Goal: Book appointment/travel/reservation

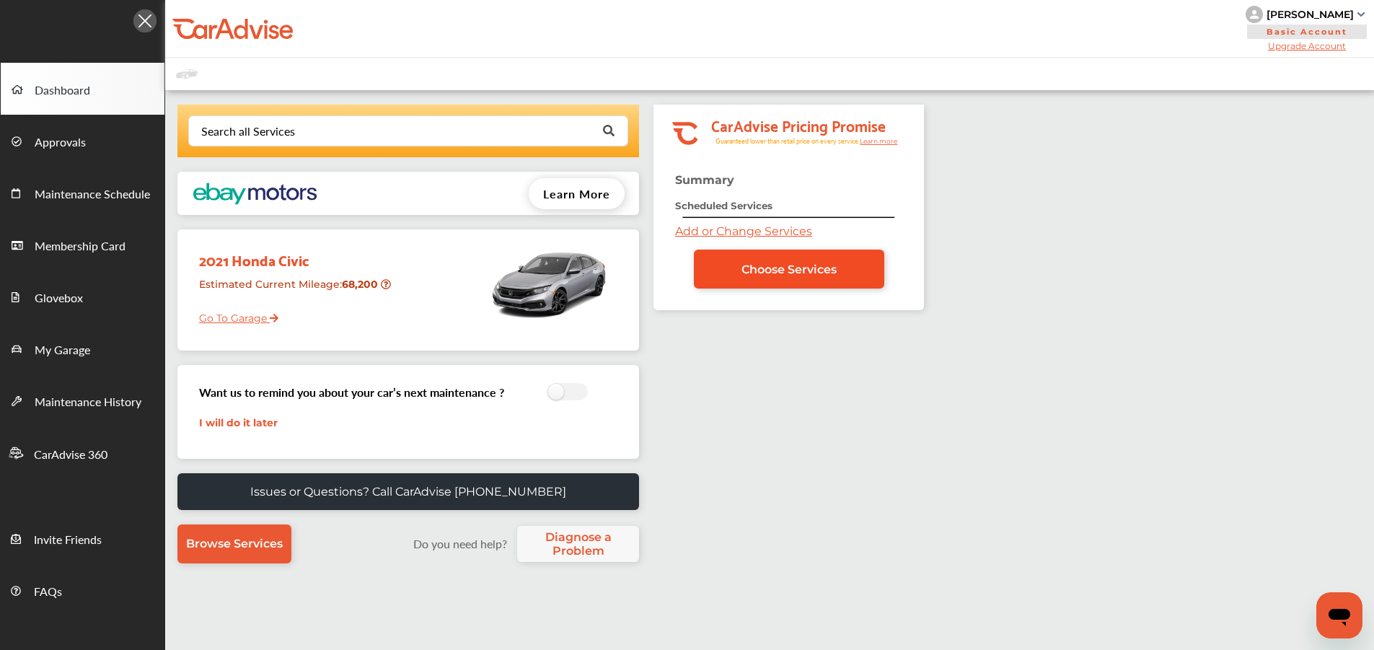
click at [753, 267] on span "Choose Services" at bounding box center [789, 270] width 95 height 14
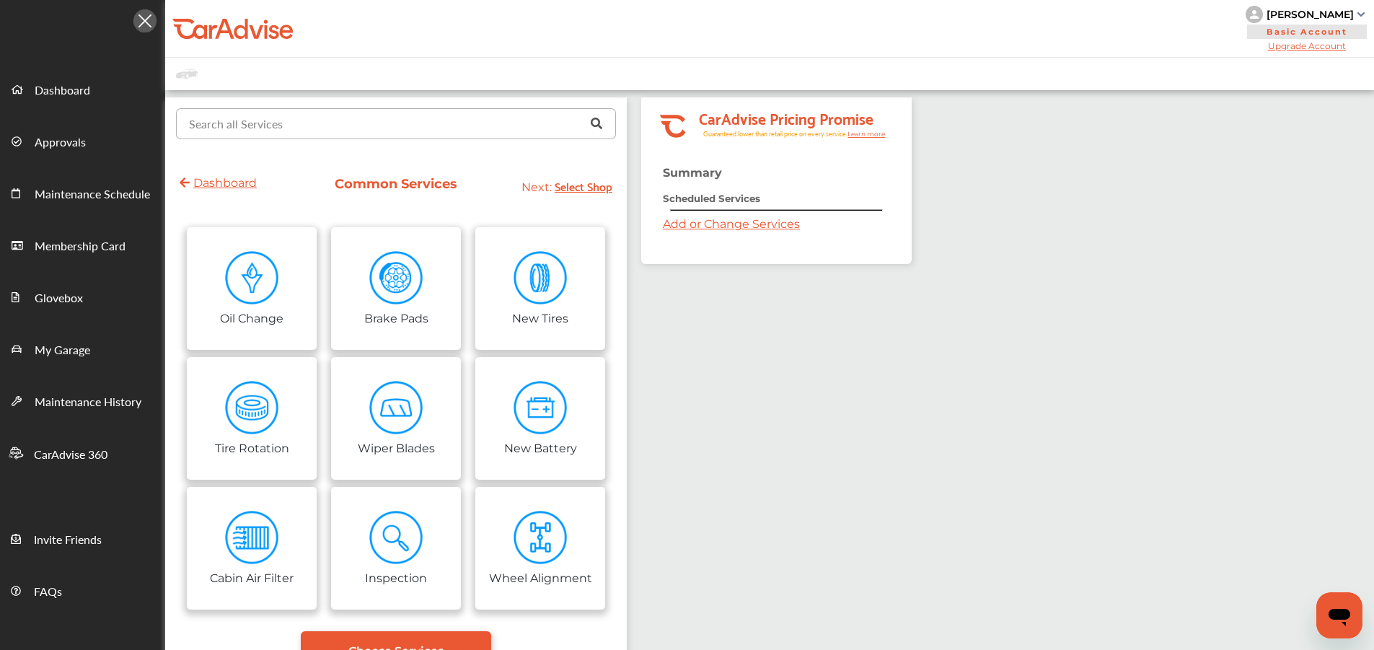
click at [317, 118] on input "text" at bounding box center [392, 123] width 431 height 28
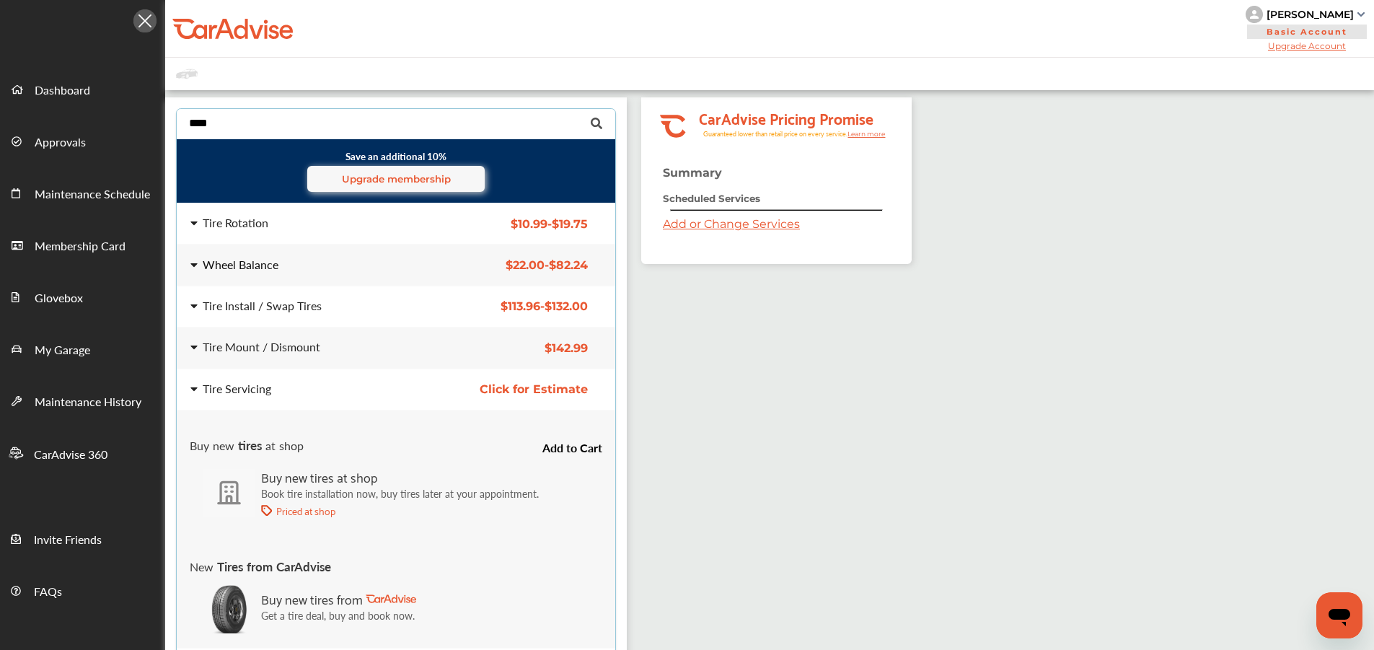
type input "****"
click at [271, 268] on div "Wheel Balance" at bounding box center [241, 265] width 76 height 12
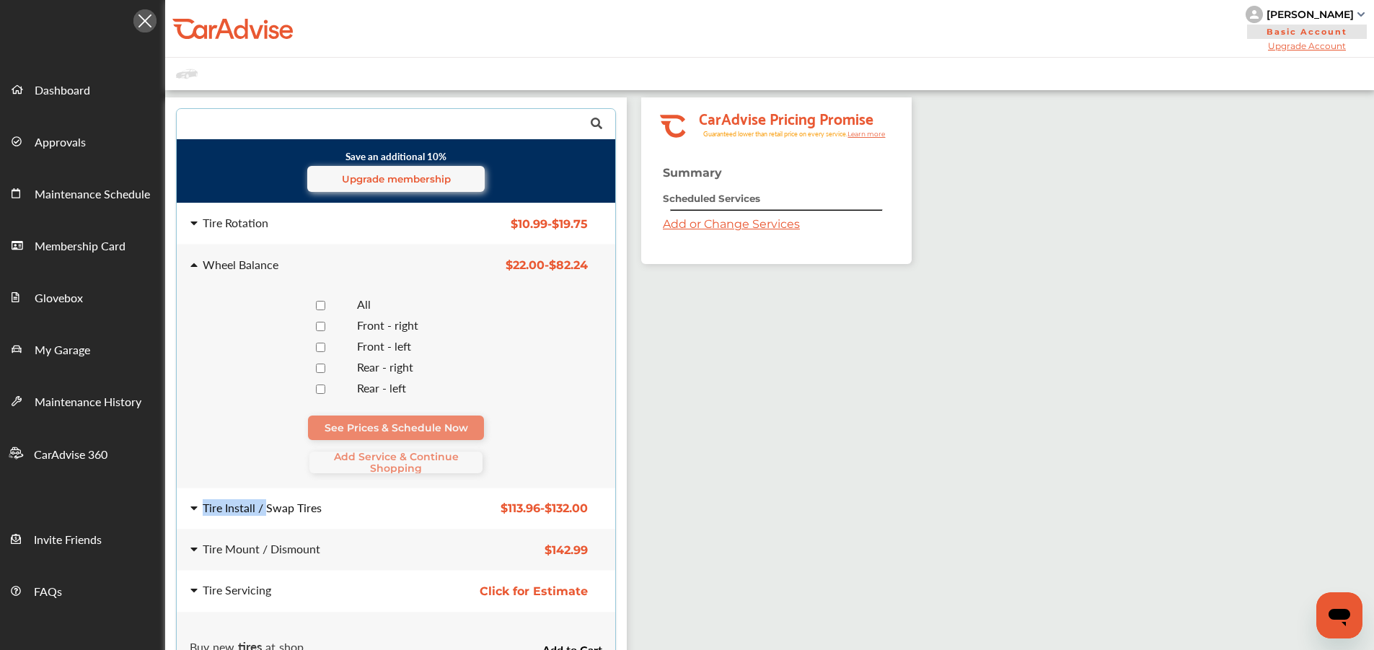
click at [267, 502] on div "Tire Install / Swap Tires" at bounding box center [262, 508] width 119 height 12
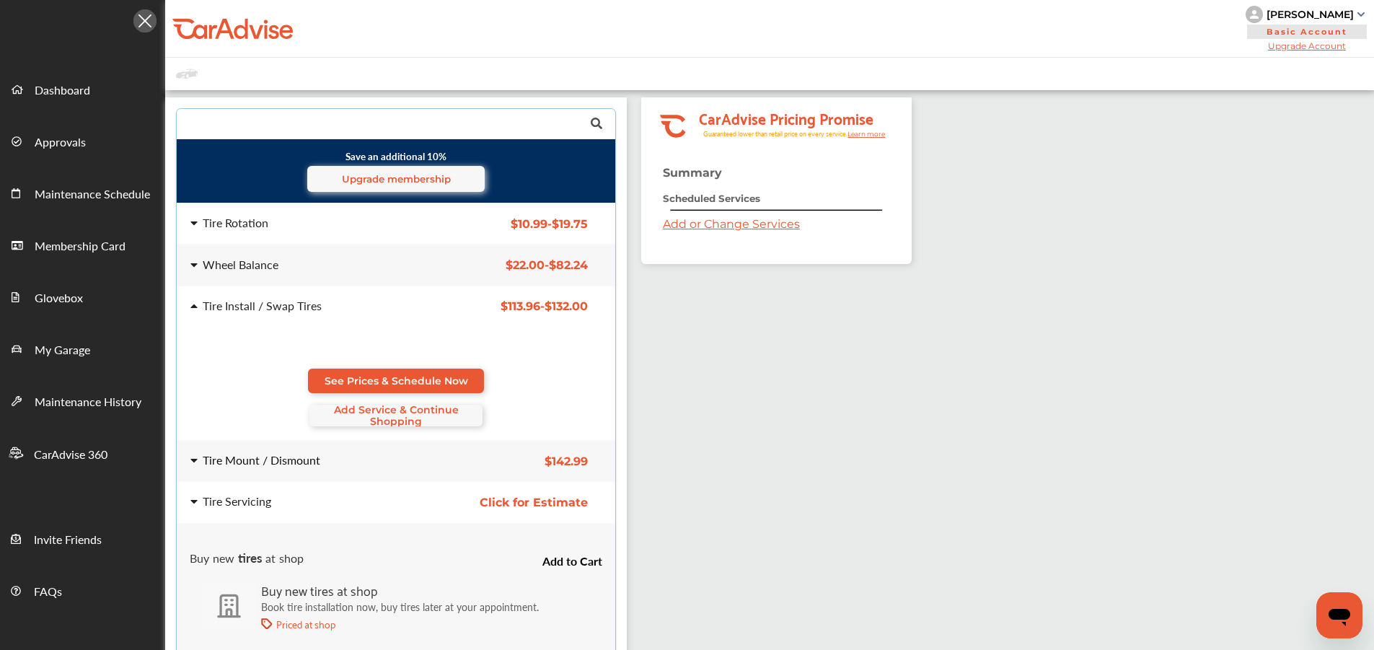
click at [336, 462] on div "Tire Mount / Dismount" at bounding box center [305, 461] width 231 height 12
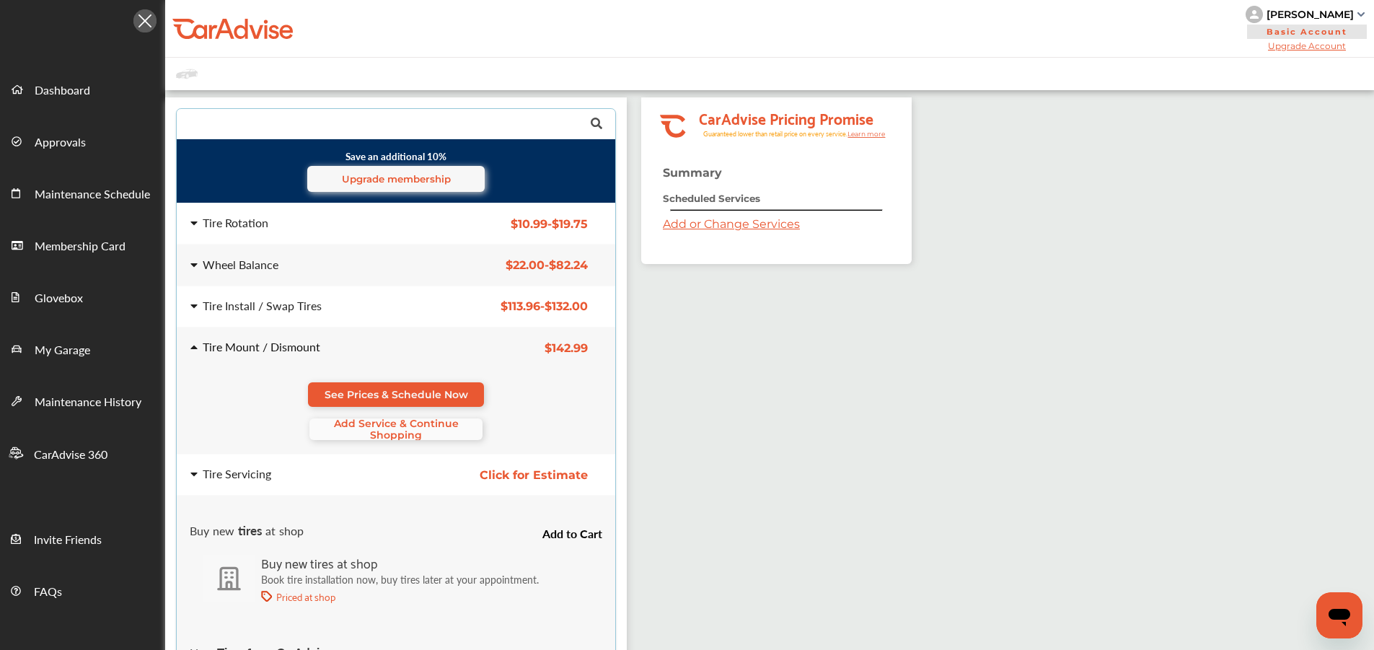
click at [357, 434] on span "Add Service & Continue Shopping" at bounding box center [396, 429] width 173 height 23
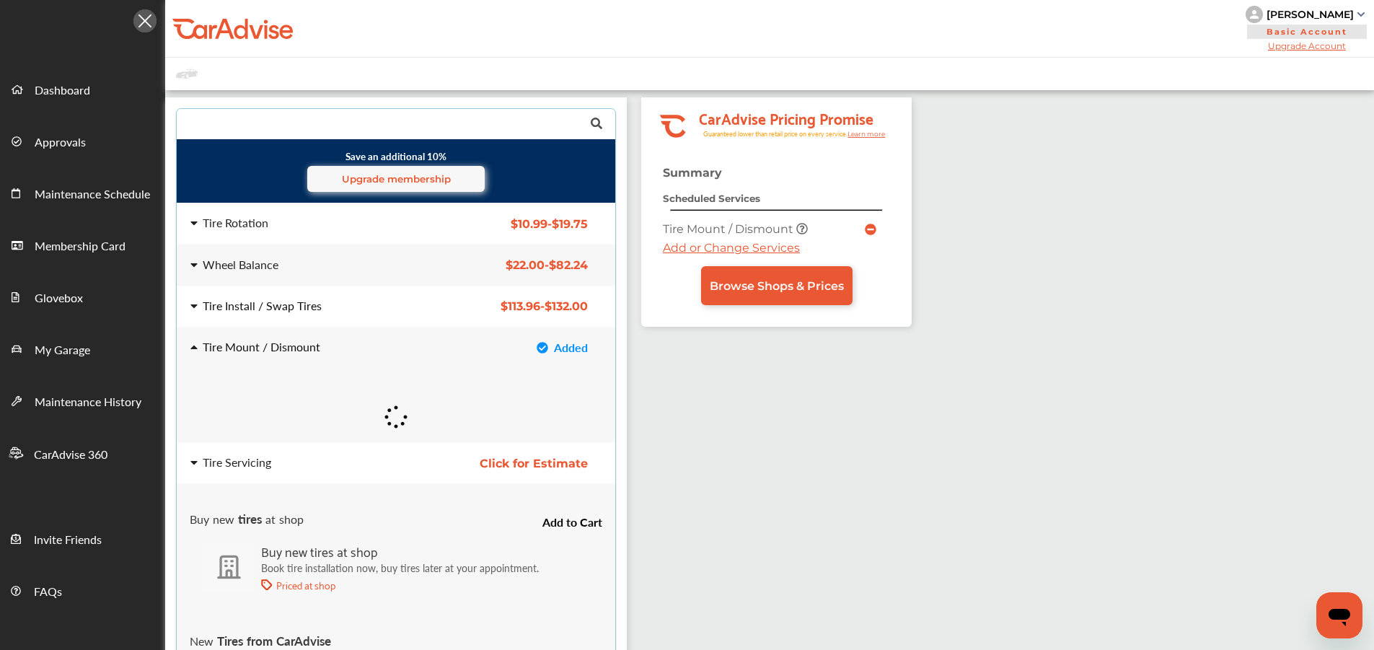
drag, startPoint x: 271, startPoint y: 303, endPoint x: 324, endPoint y: 327, distance: 57.8
click at [271, 303] on div "Tire Install / Swap Tires" at bounding box center [262, 306] width 119 height 12
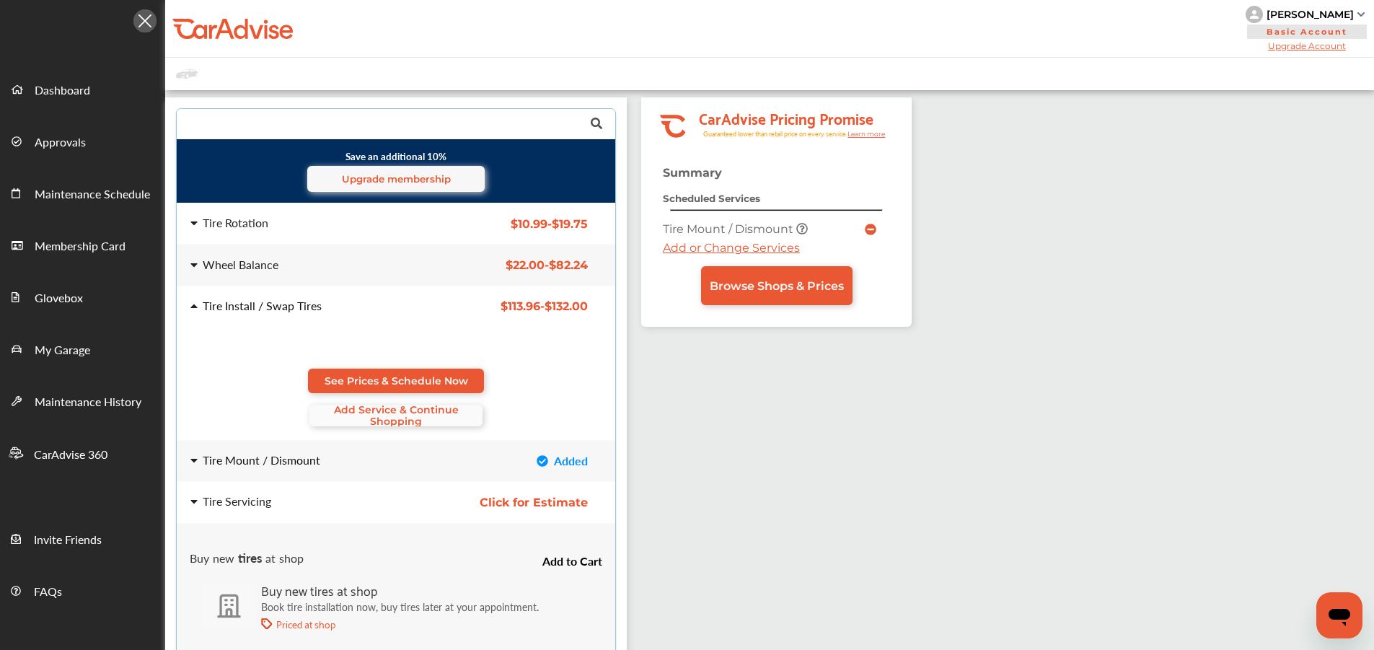
click at [374, 418] on span "Add Service & Continue Shopping" at bounding box center [396, 415] width 173 height 23
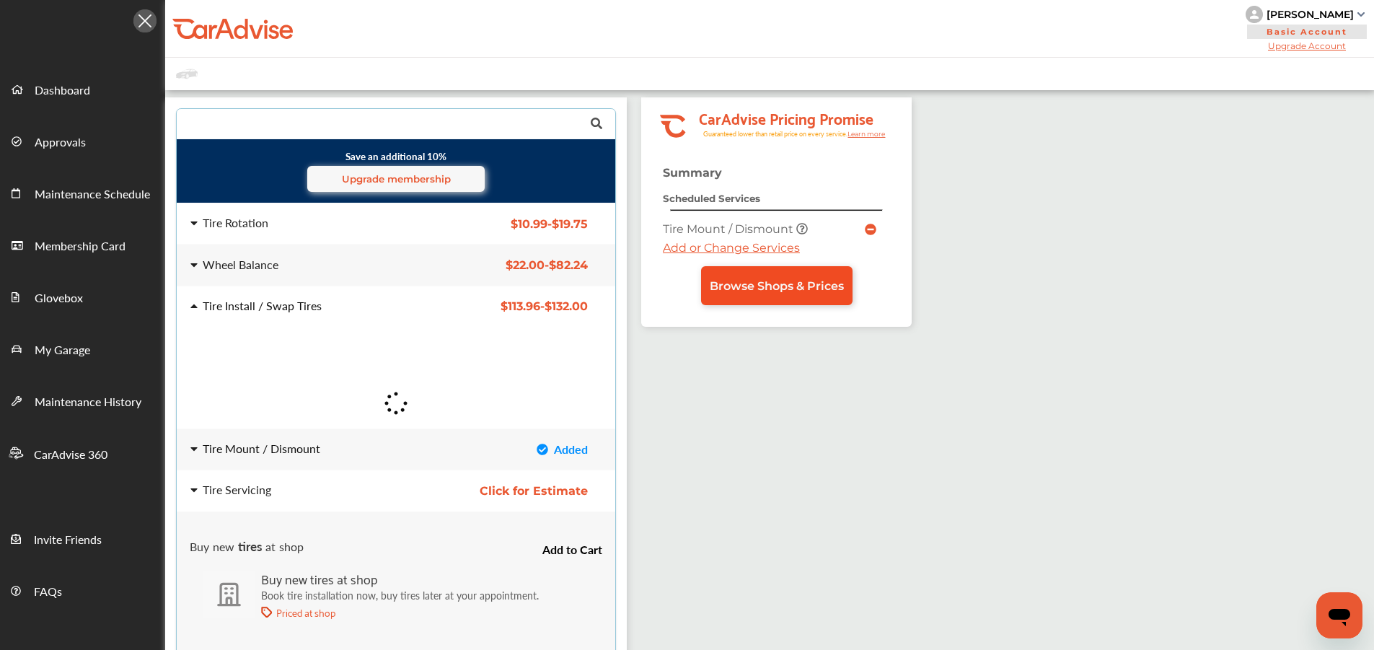
click at [758, 299] on link "Browse Shops & Prices" at bounding box center [777, 285] width 152 height 39
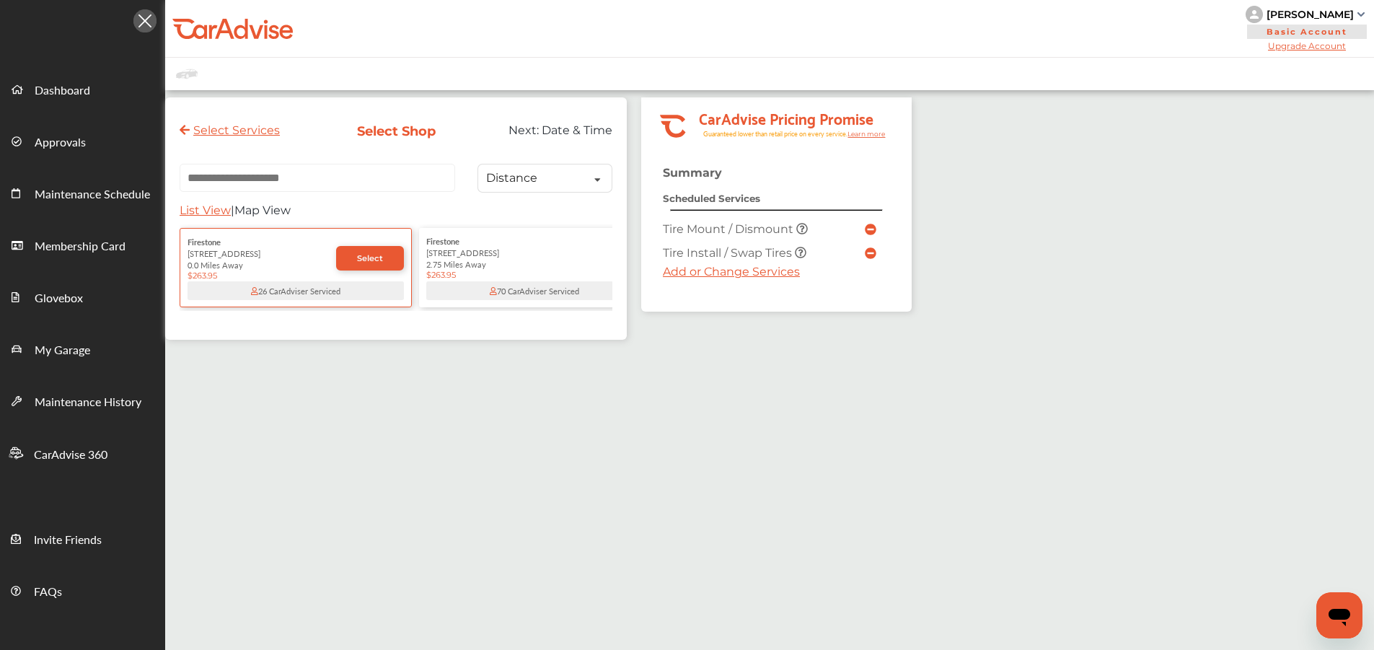
paste input "**********"
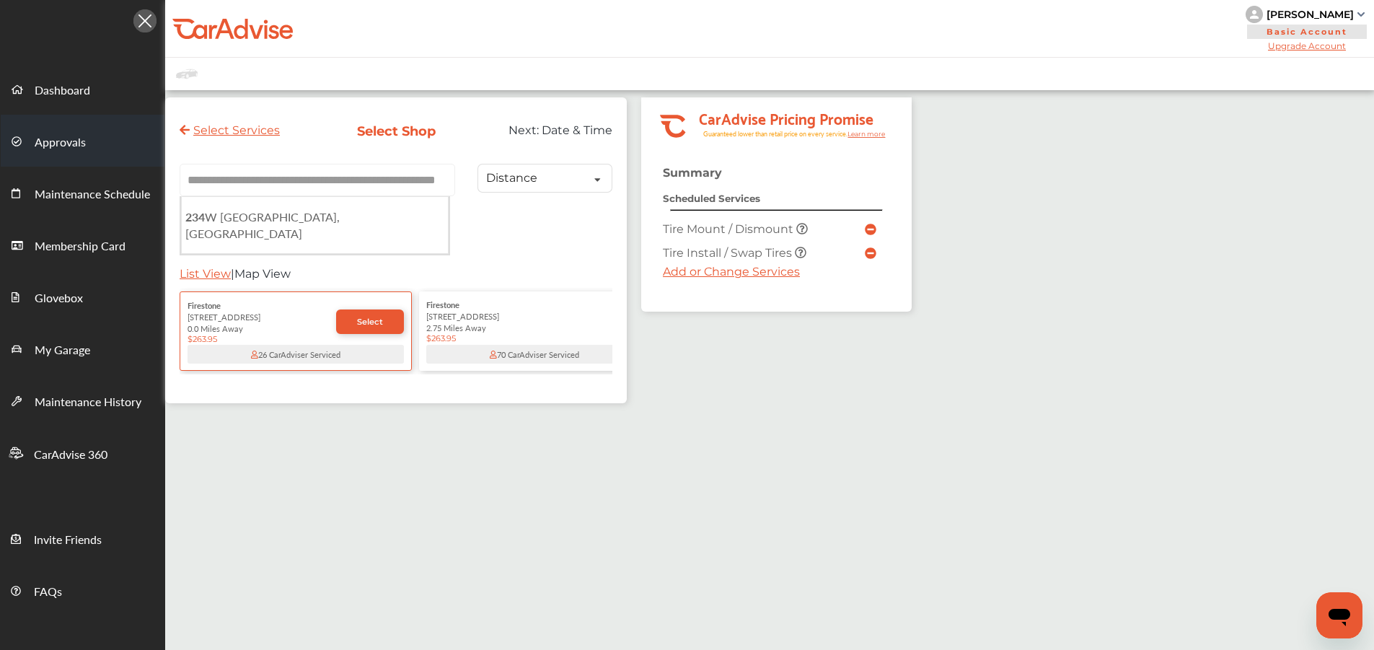
drag, startPoint x: 413, startPoint y: 183, endPoint x: 96, endPoint y: 131, distance: 321.1
click at [98, 131] on div "**********" at bounding box center [687, 419] width 1374 height 839
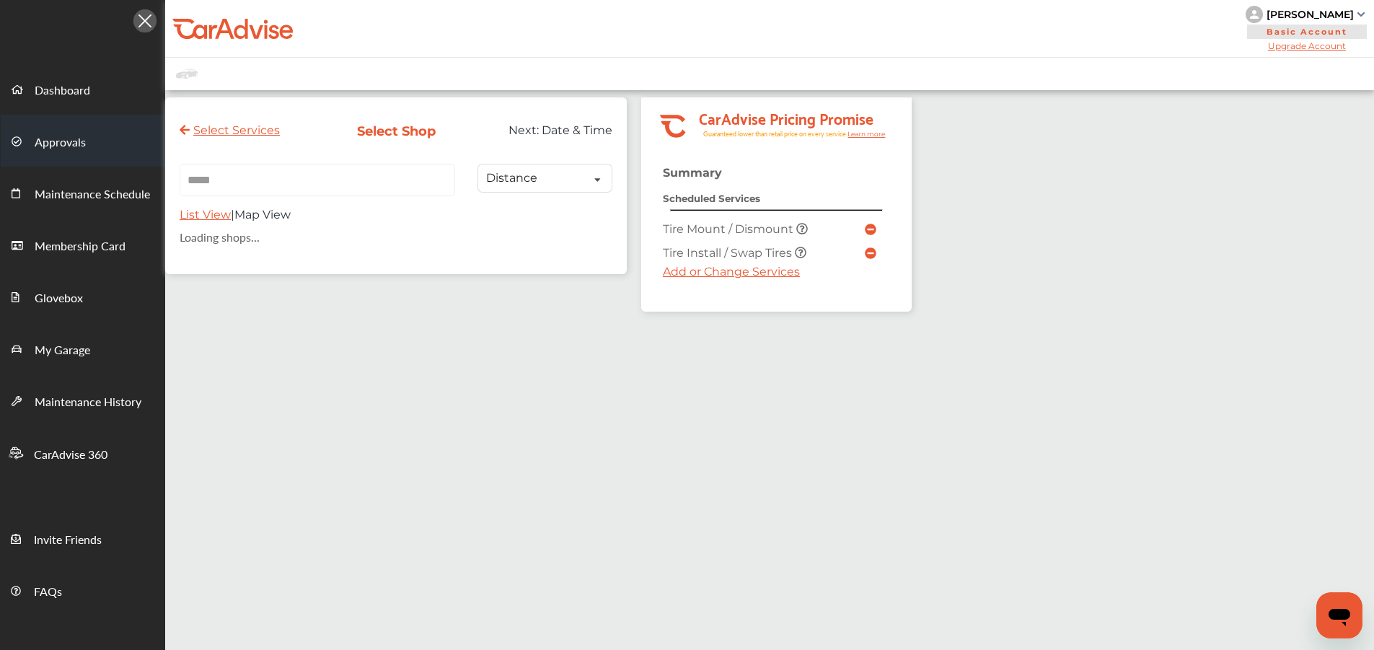
type input "*****"
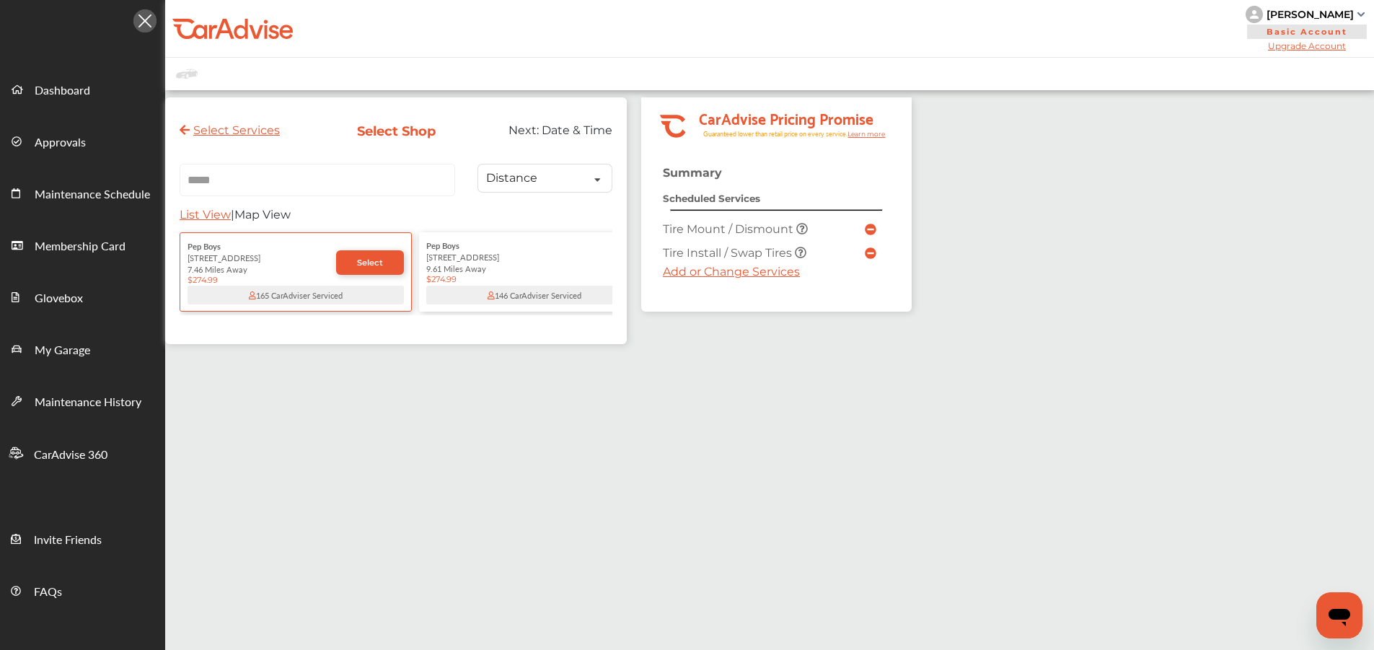
click at [473, 256] on div "[STREET_ADDRESS]" at bounding box center [534, 257] width 216 height 12
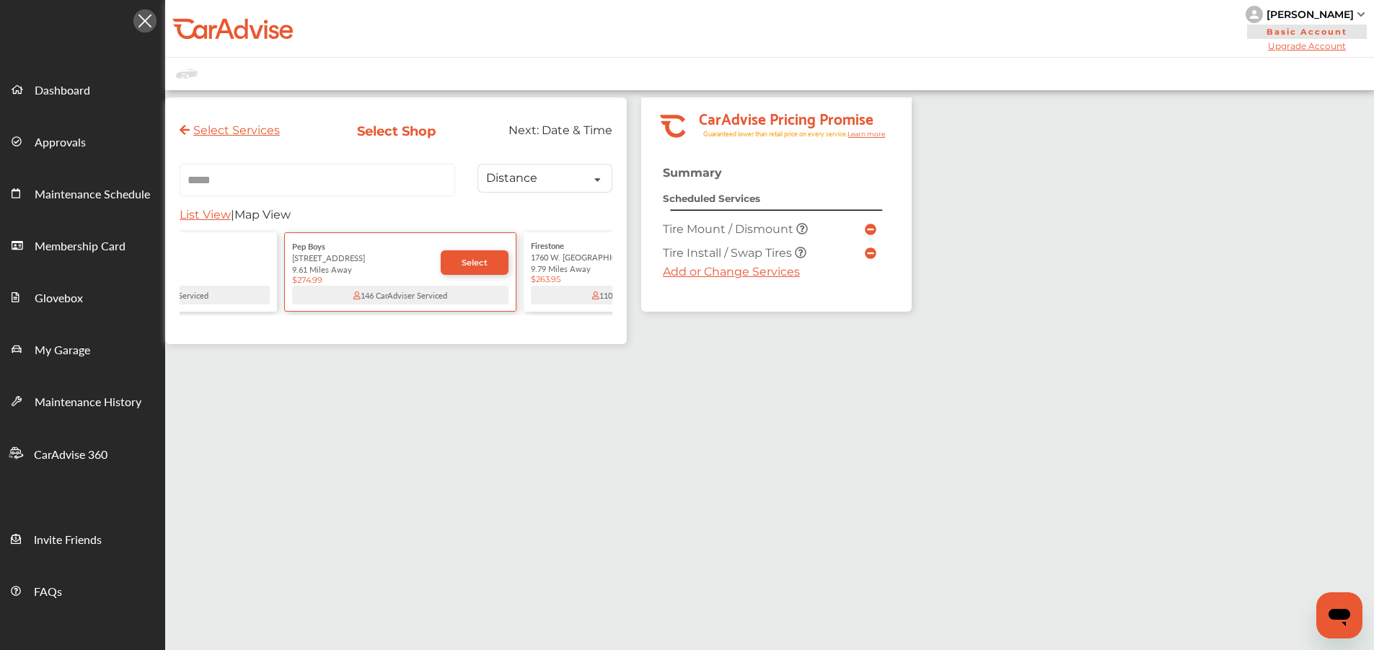
click at [238, 258] on div "[STREET_ADDRESS]" at bounding box center [161, 257] width 216 height 12
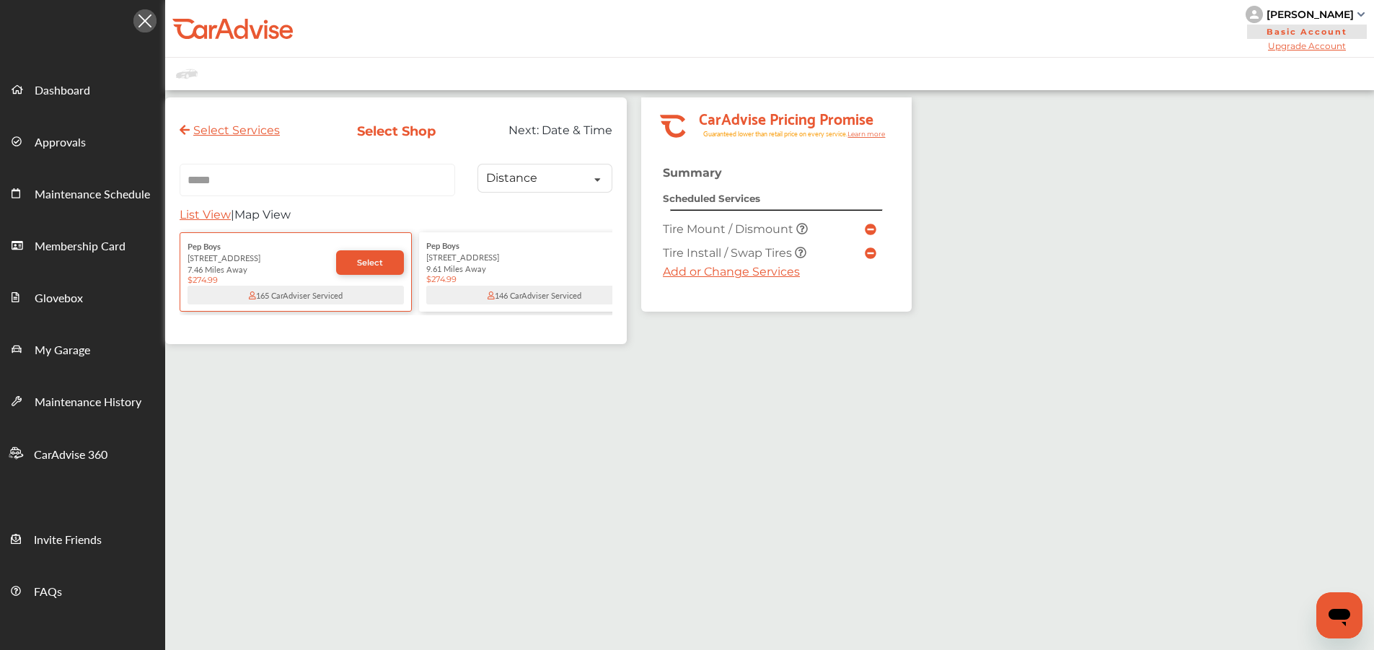
click at [488, 260] on div "[STREET_ADDRESS]" at bounding box center [534, 257] width 216 height 12
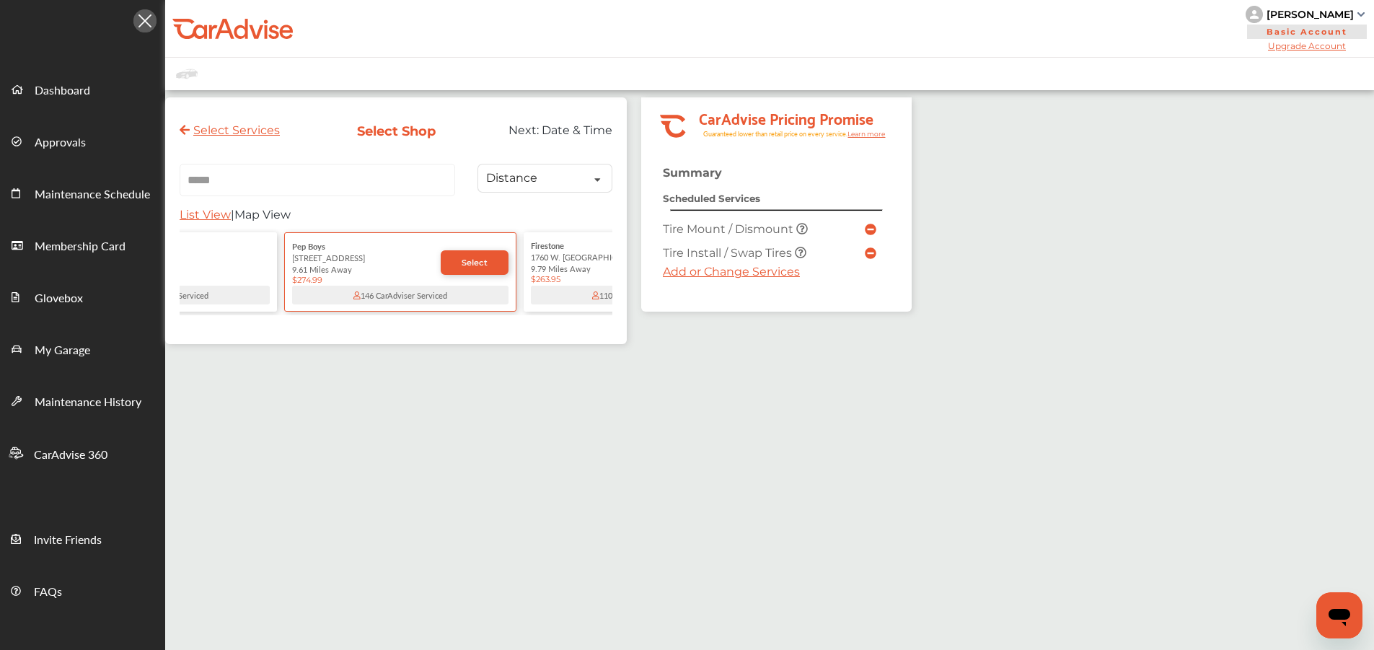
click at [585, 258] on div "1760 W. [GEOGRAPHIC_DATA]" at bounding box center [639, 257] width 216 height 12
click at [549, 261] on div "[STREET_ADDRESS]" at bounding box center [639, 257] width 216 height 12
click at [219, 260] on div "1760 W. [GEOGRAPHIC_DATA]" at bounding box center [161, 257] width 216 height 12
click at [219, 260] on div "[STREET_ADDRESS]" at bounding box center [161, 257] width 216 height 12
click at [220, 260] on div "[STREET_ADDRESS]" at bounding box center [161, 257] width 216 height 12
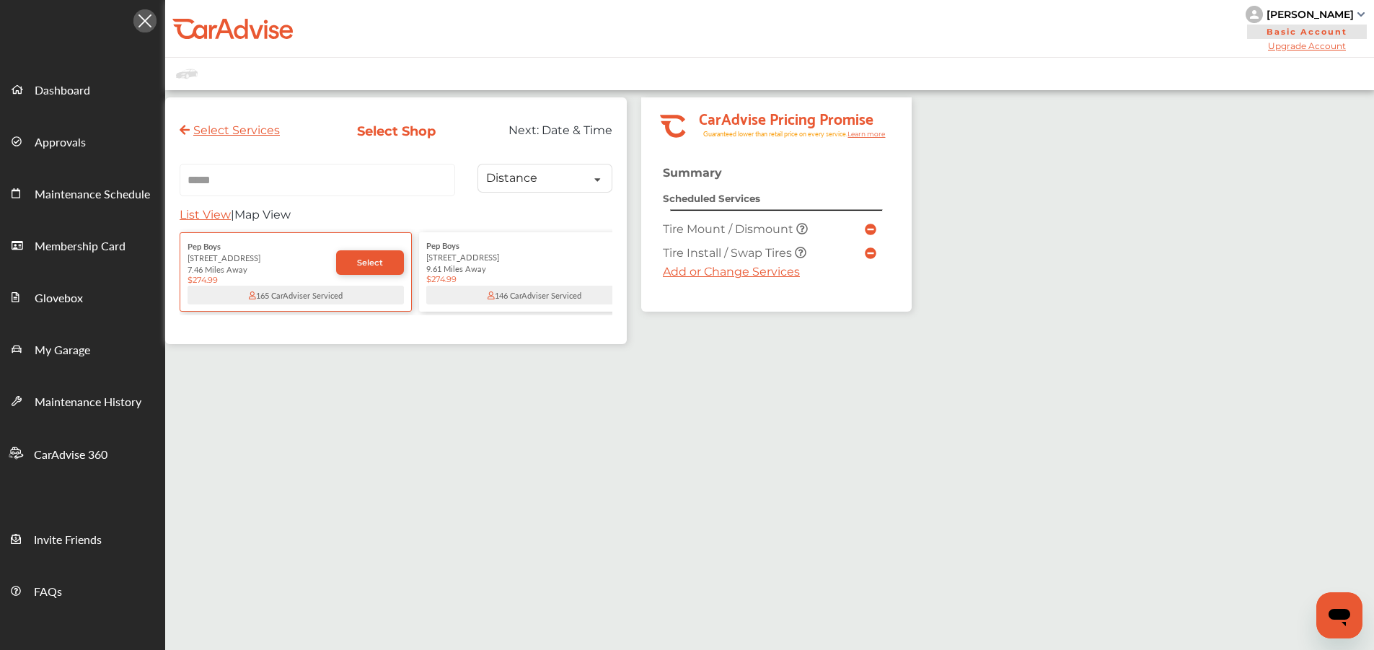
click at [266, 280] on div "$274.99" at bounding box center [262, 280] width 149 height 10
click at [483, 253] on div "[STREET_ADDRESS]" at bounding box center [533, 257] width 216 height 12
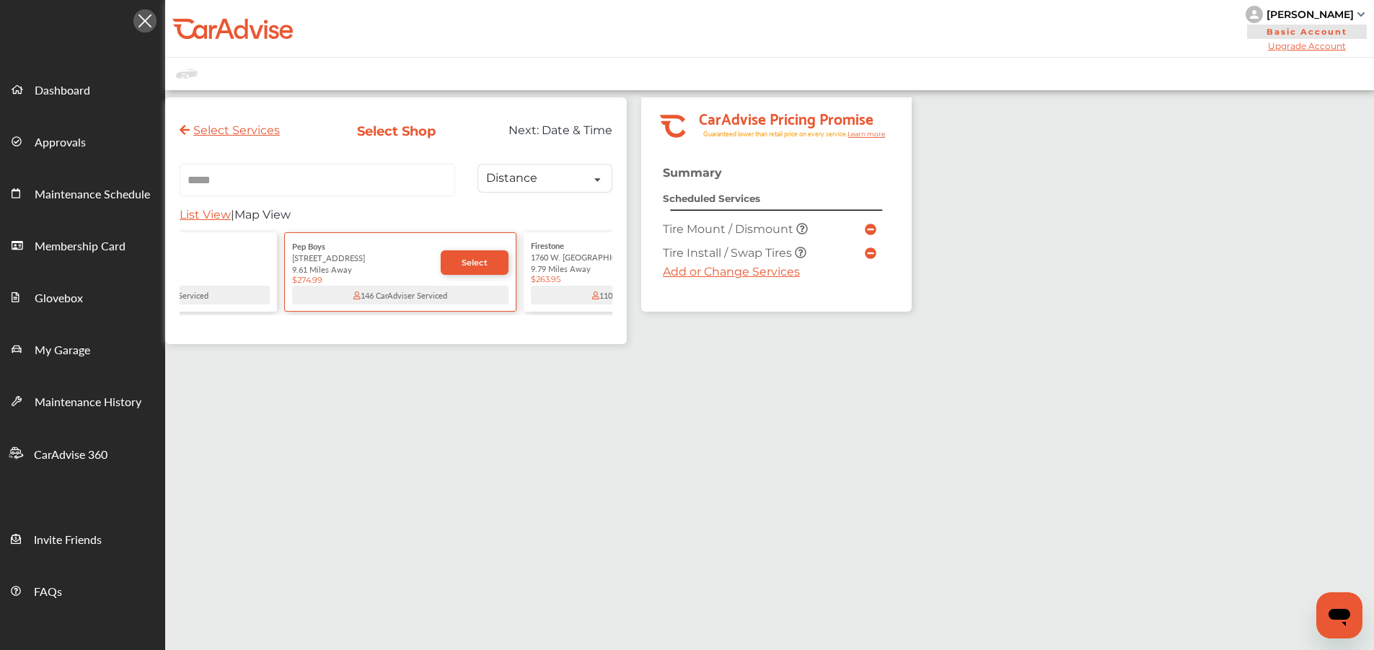
click at [564, 265] on div "9.79 Miles Away" at bounding box center [639, 269] width 216 height 12
click at [237, 255] on div "[STREET_ADDRESS]" at bounding box center [161, 257] width 216 height 12
click at [237, 263] on div "7.46 Miles Away" at bounding box center [161, 269] width 216 height 12
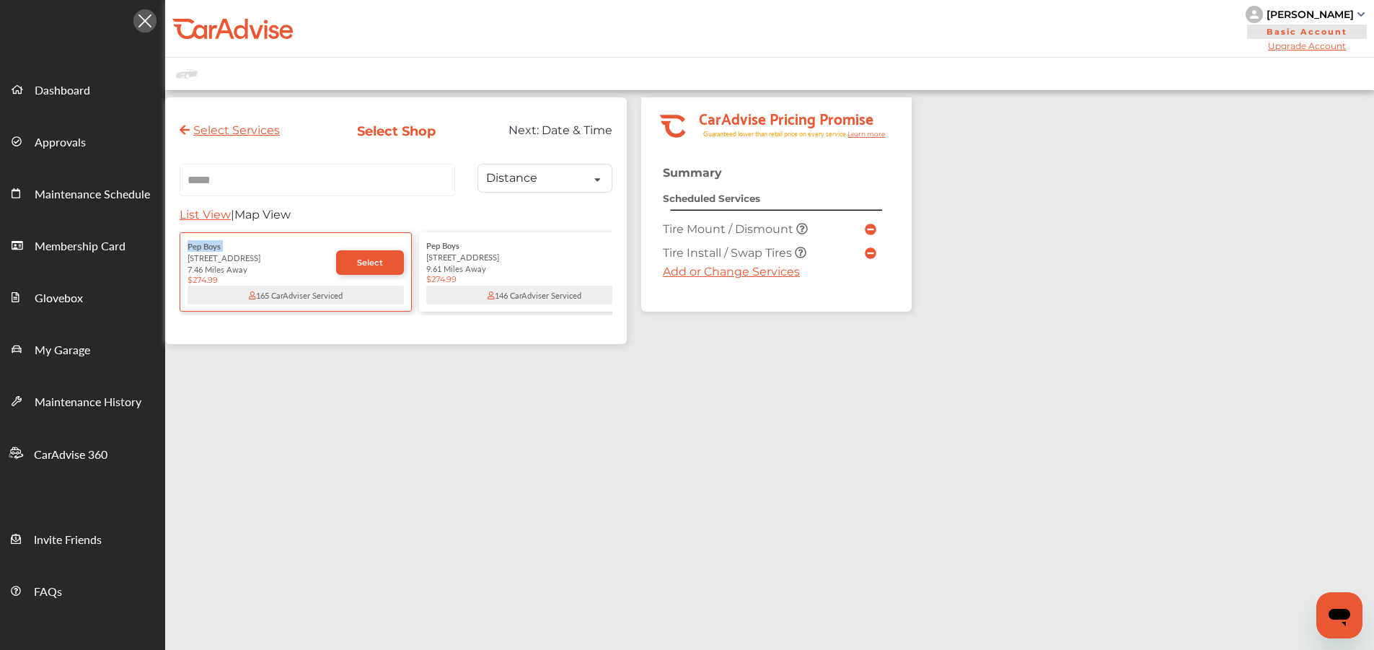
drag, startPoint x: 188, startPoint y: 259, endPoint x: 180, endPoint y: 215, distance: 44.7
click at [183, 217] on div "***** [STREET_ADDRESS][PERSON_NAME] [STREET_ADDRESS][GEOGRAPHIC_DATA][PERSON_NA…" at bounding box center [396, 240] width 433 height 152
click at [166, 214] on div "Select Services Select Shop Next: Date & Time ***** [STREET_ADDRESS][GEOGRAPHIC…" at bounding box center [396, 220] width 462 height 247
copy div "[STREET_ADDRESS]"
drag, startPoint x: 526, startPoint y: 258, endPoint x: 408, endPoint y: 12, distance: 272.7
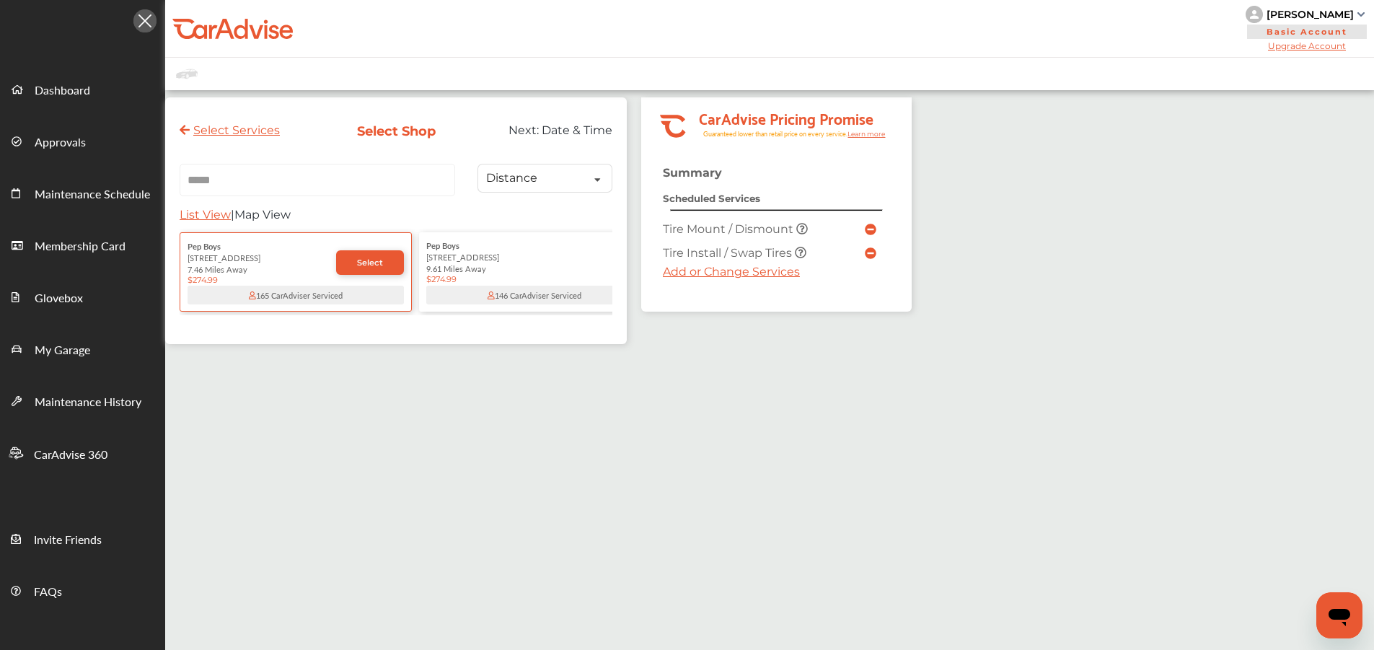
click at [0, 0] on div "My Account Dashboard Approvals Maintenance Schedule Membership Card Glovebox My…" at bounding box center [687, 419] width 1374 height 839
click at [536, 257] on div "[STREET_ADDRESS]" at bounding box center [534, 257] width 216 height 12
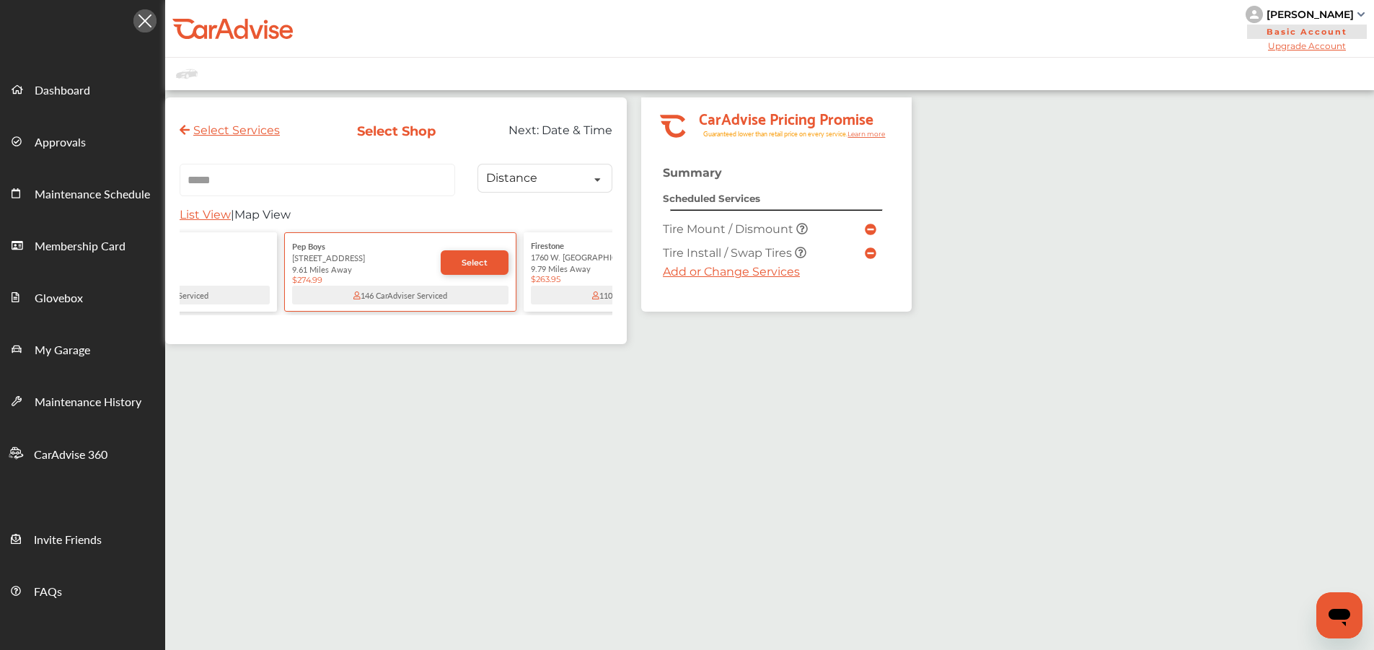
click at [553, 264] on div "9.79 Miles Away" at bounding box center [639, 269] width 216 height 12
copy div "1760 W. [GEOGRAPHIC_DATA]"
drag, startPoint x: 406, startPoint y: 258, endPoint x: 400, endPoint y: 4, distance: 254.1
click at [0, 0] on div "My Account Dashboard Approvals Maintenance Schedule Membership Card Glovebox My…" at bounding box center [687, 419] width 1374 height 839
click at [237, 254] on div "[STREET_ADDRESS]" at bounding box center [161, 257] width 216 height 12
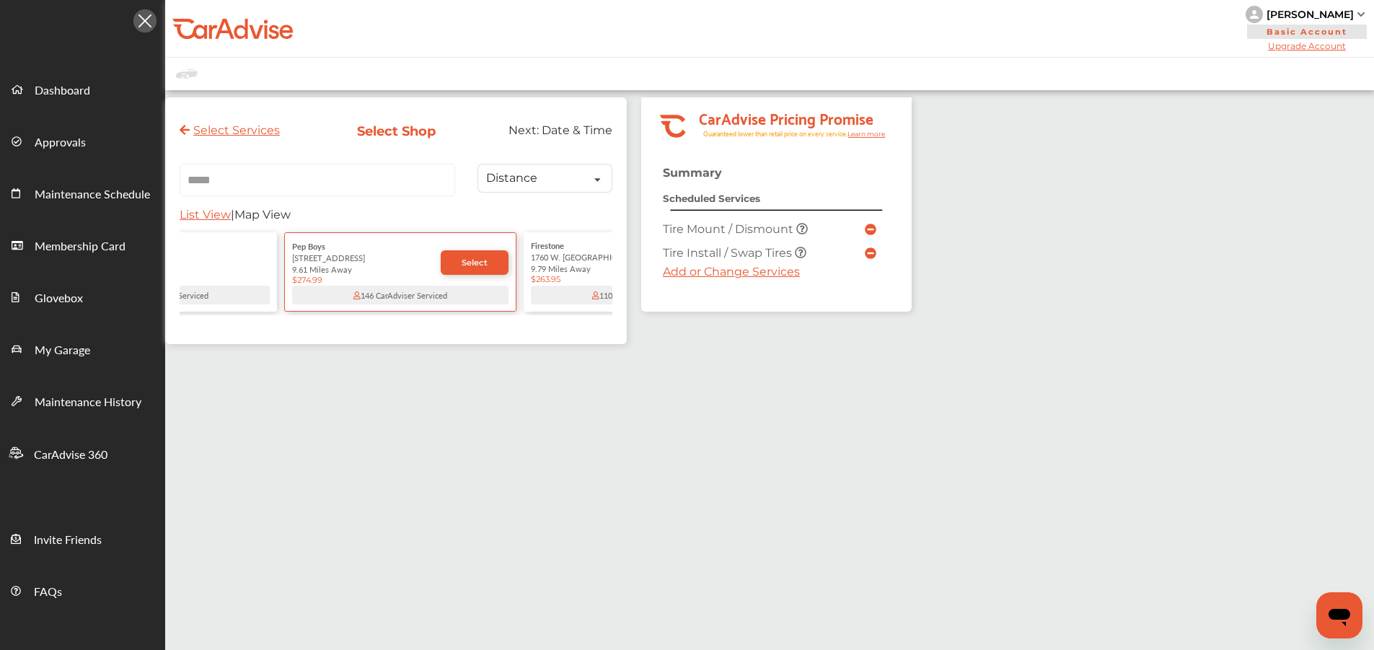
click at [236, 260] on div "[STREET_ADDRESS]" at bounding box center [161, 257] width 216 height 12
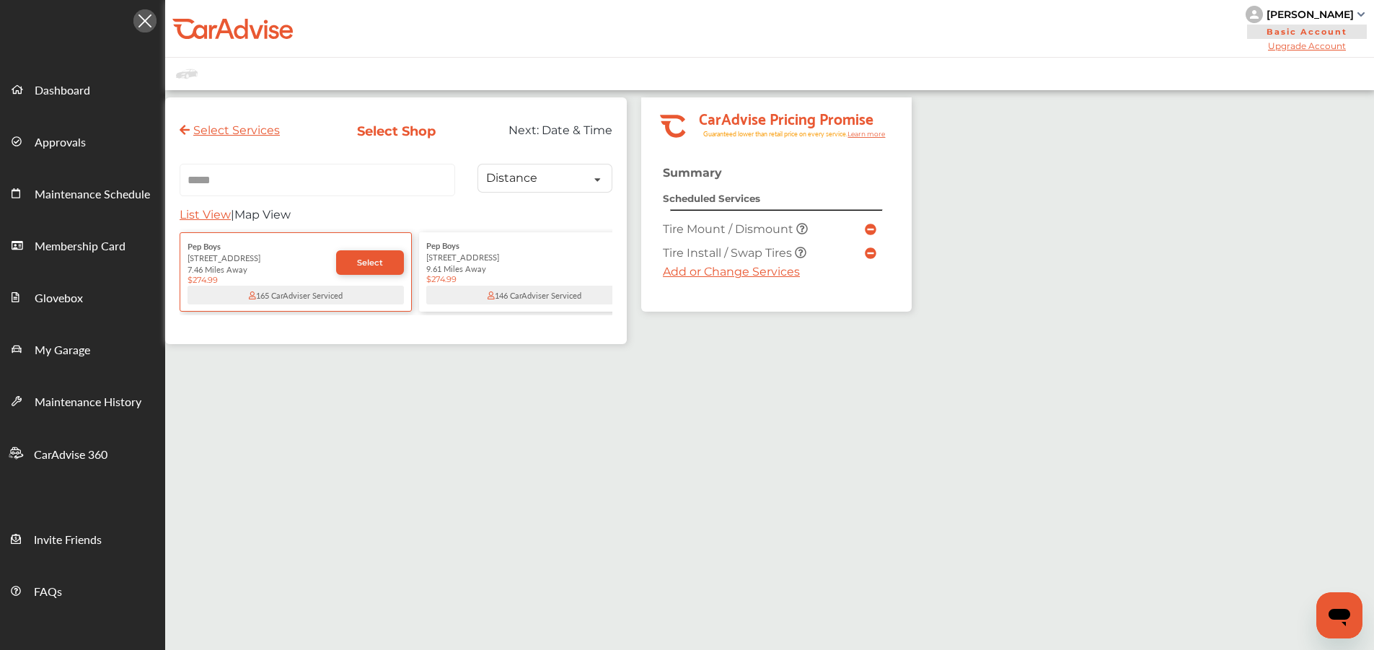
click at [482, 250] on div "Pep Boys [STREET_ADDRESS] Miles Away $274.99" at bounding box center [534, 262] width 216 height 45
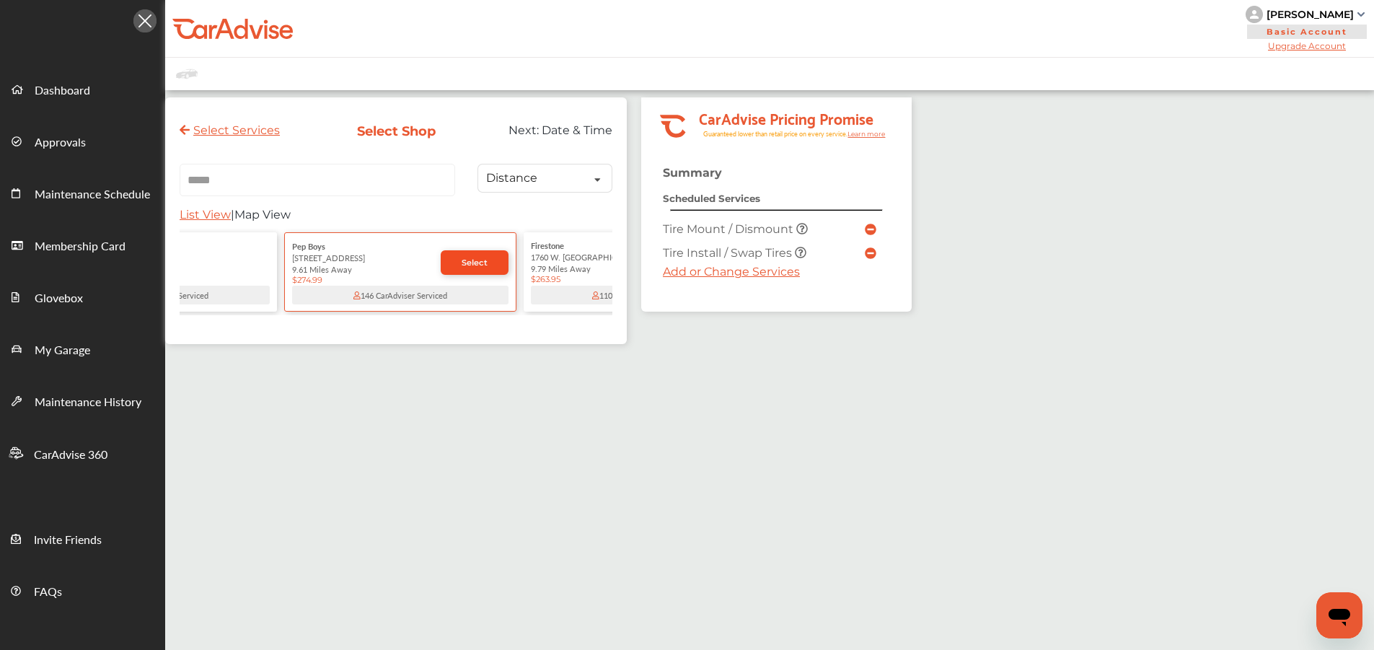
click at [468, 258] on span "Select" at bounding box center [475, 263] width 26 height 10
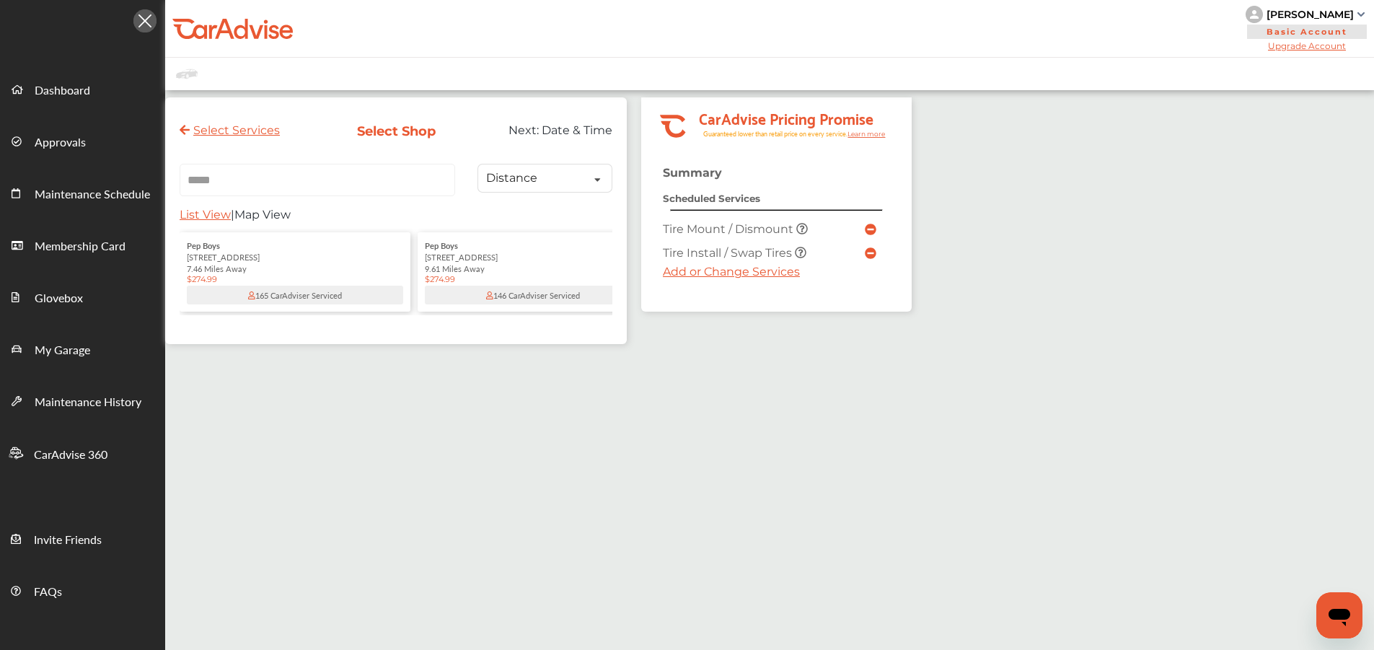
click at [473, 264] on div "9.61 Miles Away" at bounding box center [533, 269] width 216 height 12
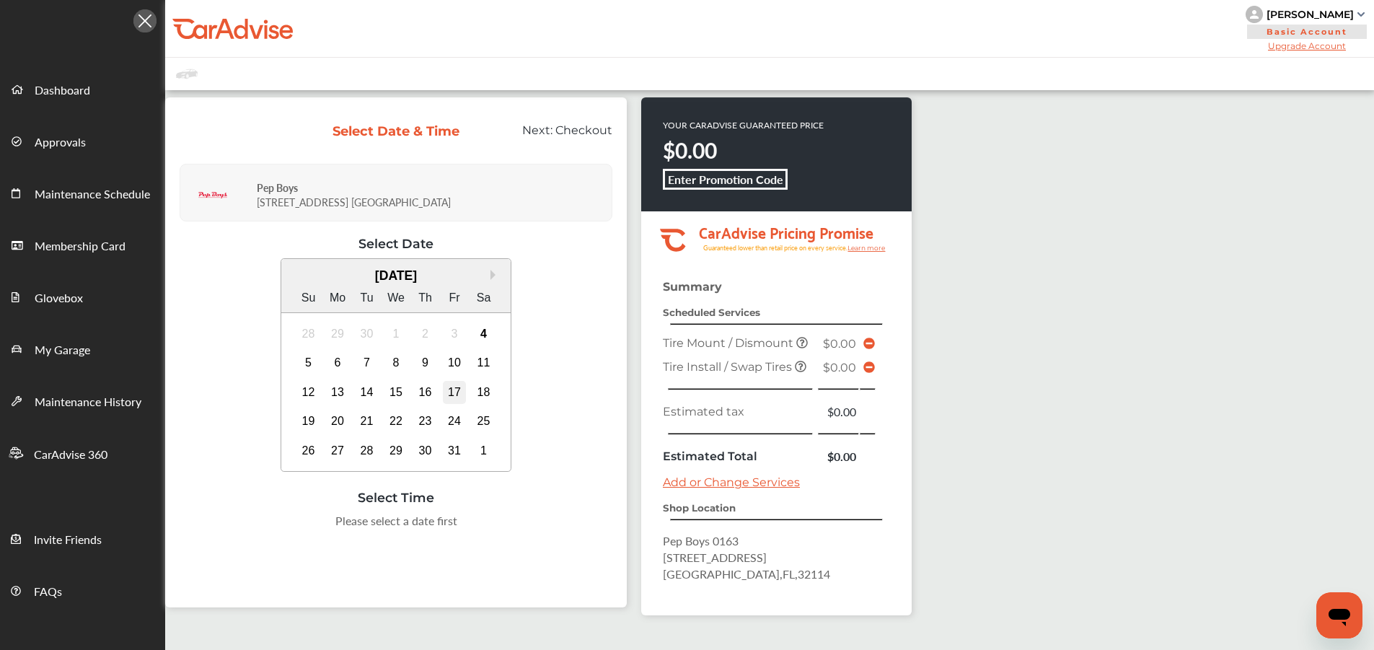
click at [455, 396] on div "17" at bounding box center [454, 392] width 23 height 23
click at [330, 524] on div "9:00 AM" at bounding box center [323, 525] width 68 height 26
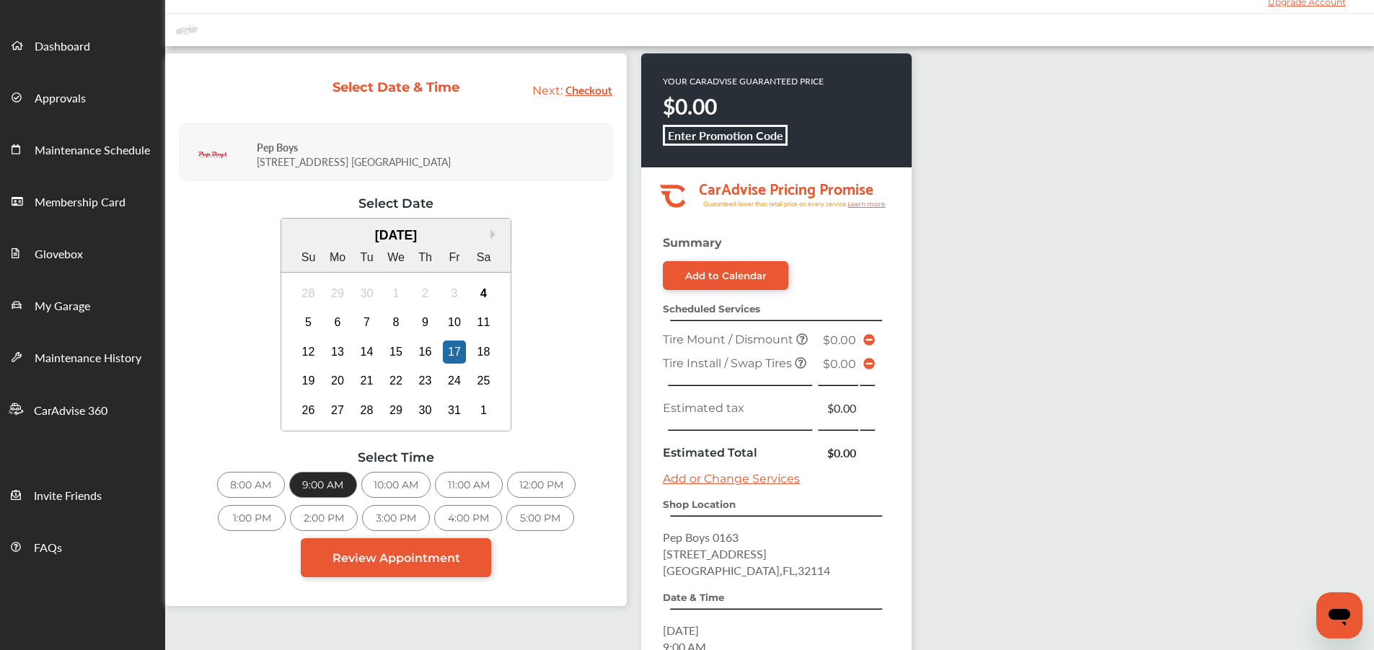
scroll to position [220, 0]
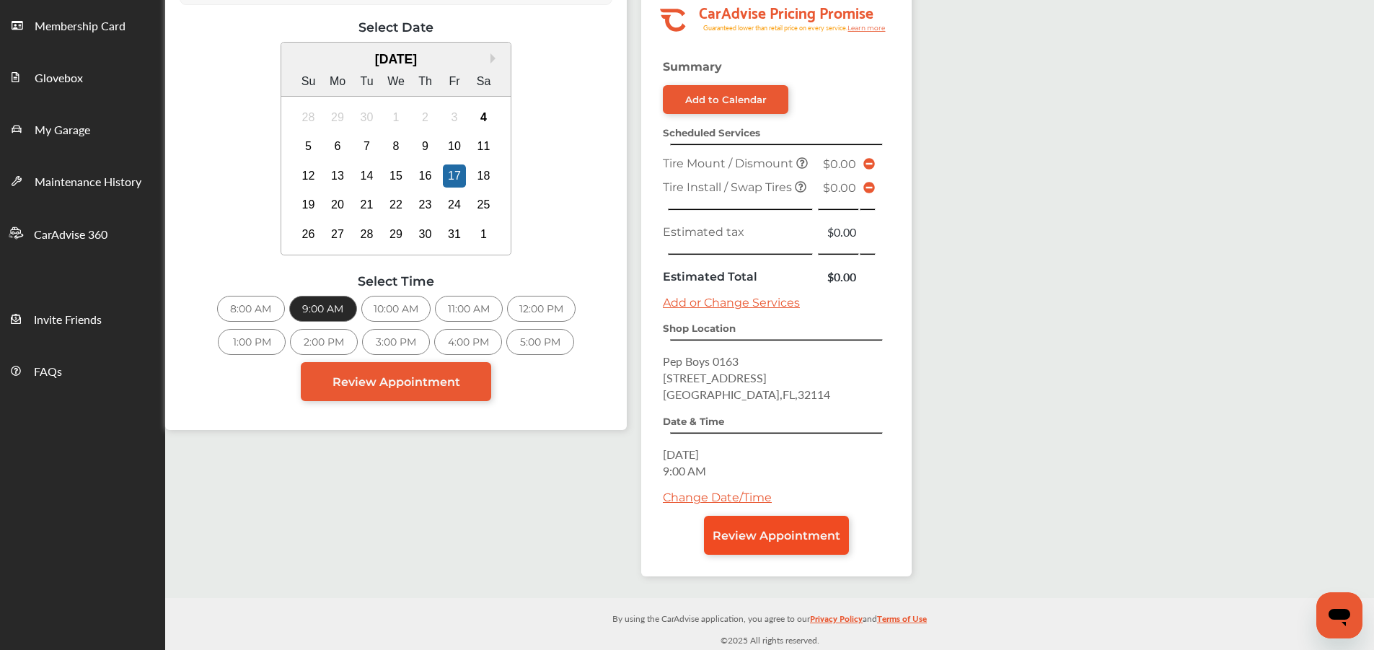
click at [737, 542] on link "Review Appointment" at bounding box center [776, 535] width 145 height 39
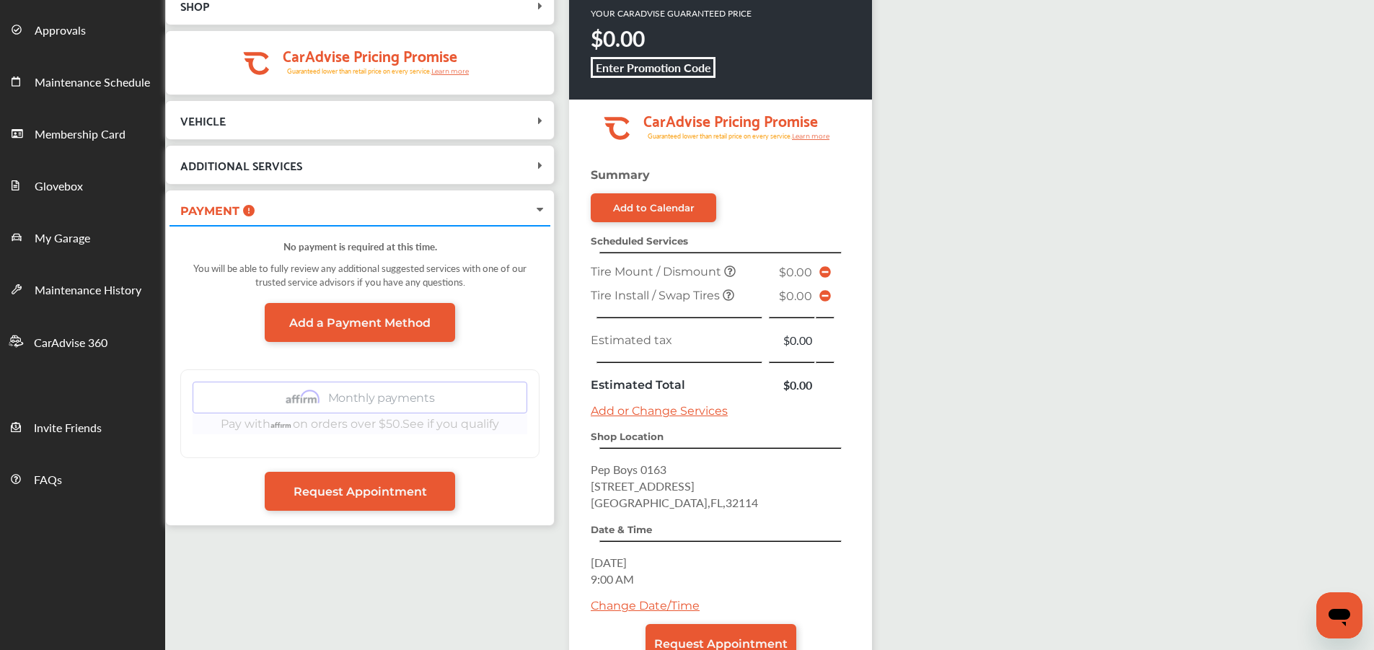
scroll to position [220, 0]
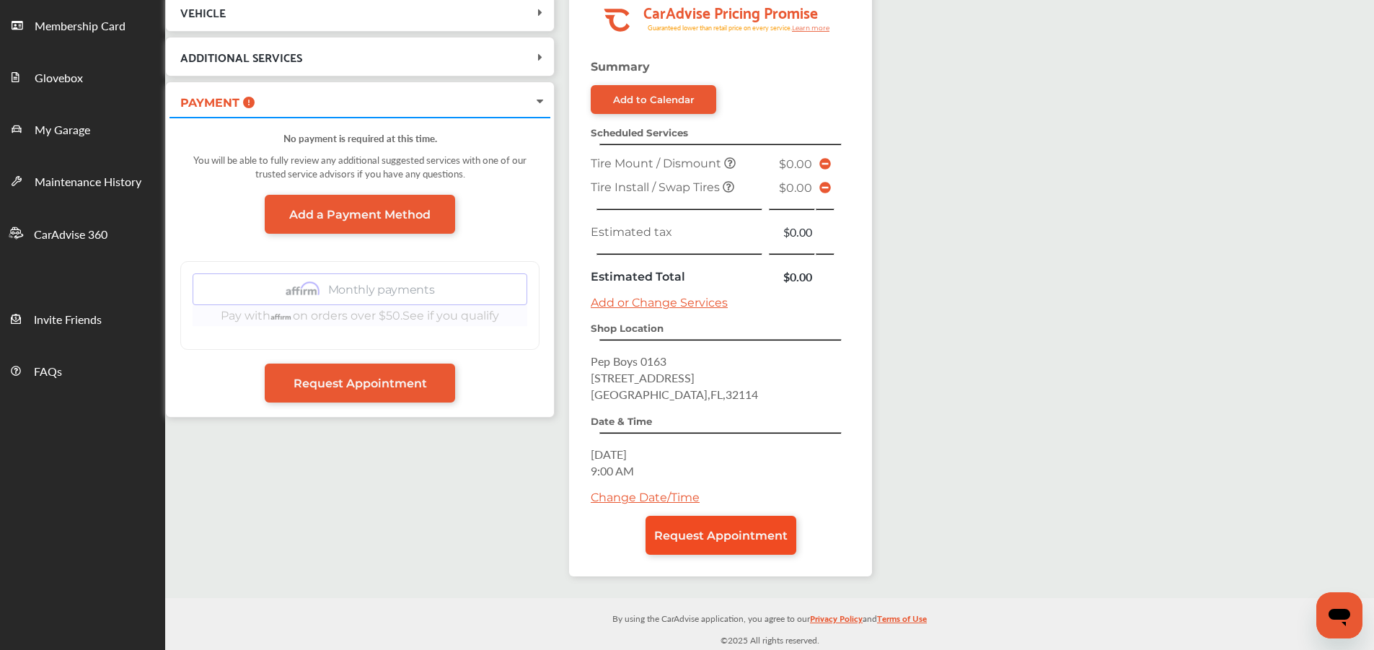
click at [735, 530] on span "Request Appointment" at bounding box center [720, 536] width 133 height 14
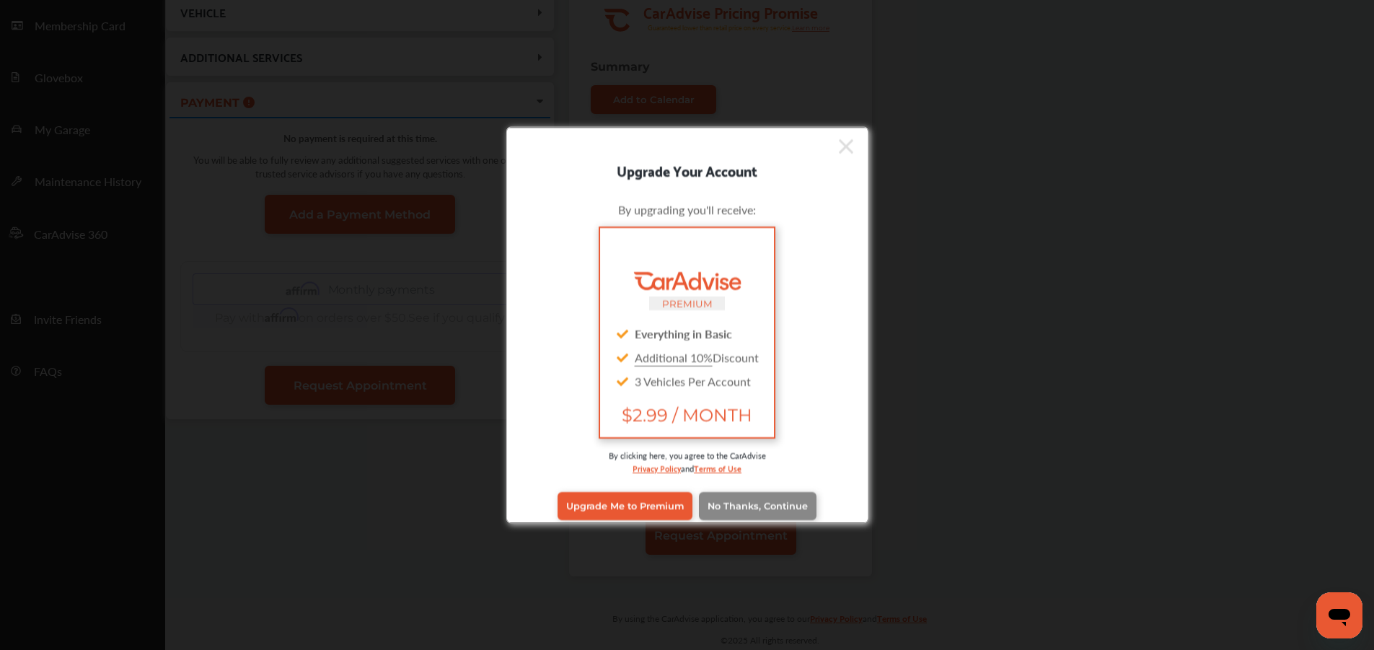
click at [750, 501] on span "No Thanks, Continue" at bounding box center [758, 506] width 100 height 11
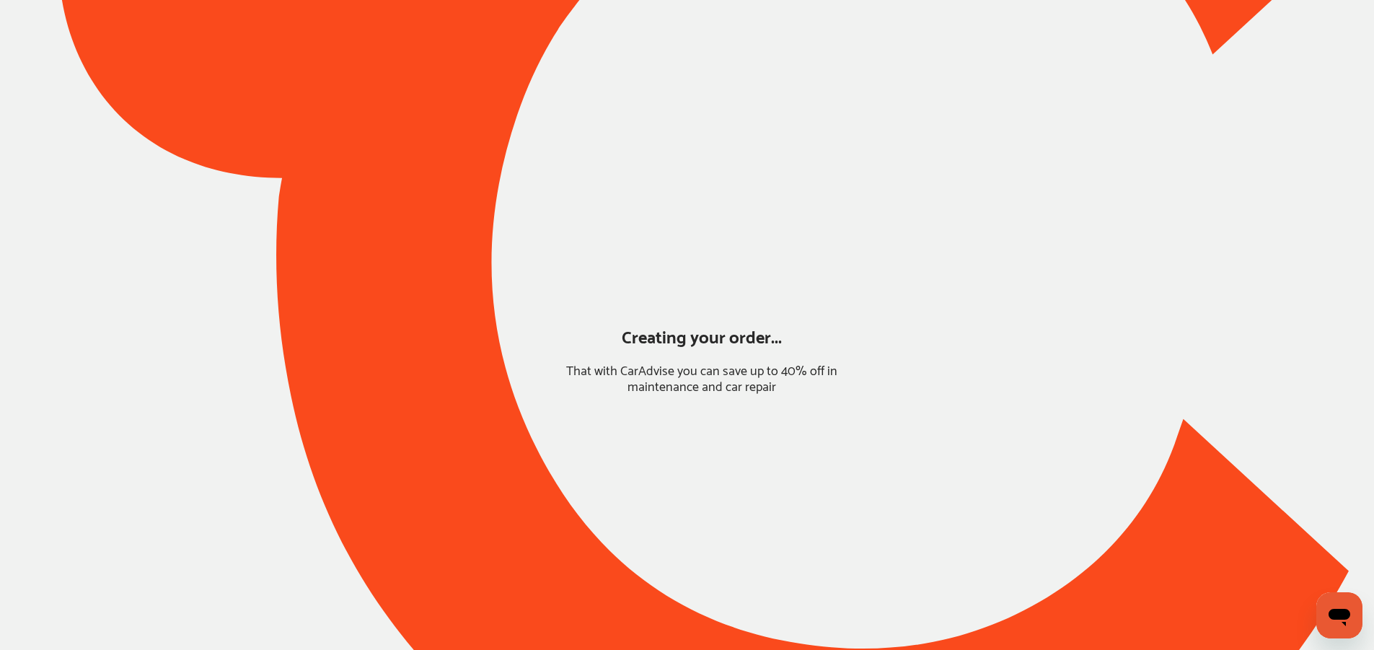
scroll to position [0, 0]
